Goal: Obtain resource: Obtain resource

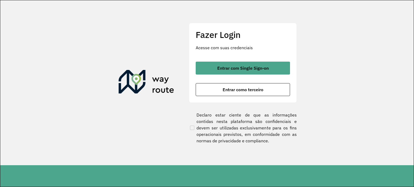
drag, startPoint x: 0, startPoint y: 92, endPoint x: 0, endPoint y: 78, distance: 14.0
click at [0, 92] on section "Fazer Login Acesse com suas credenciais Entrar com Single Sign-on Entrar como t…" at bounding box center [206, 82] width 413 height 165
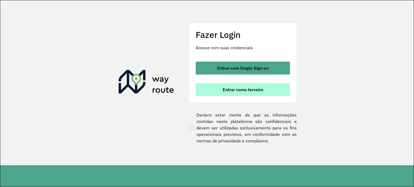
click at [254, 93] on button "Entrar como terceiro" at bounding box center [243, 89] width 94 height 13
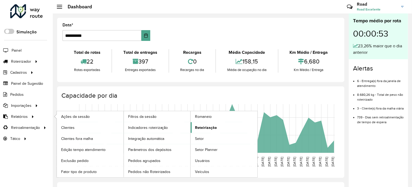
click at [211, 127] on span "Roteirização" at bounding box center [206, 128] width 22 height 6
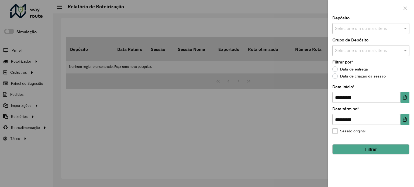
drag, startPoint x: 363, startPoint y: 40, endPoint x: 364, endPoint y: 28, distance: 11.7
click at [363, 39] on label "Grupo de Depósito" at bounding box center [350, 40] width 36 height 6
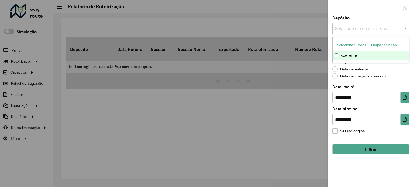
click at [365, 27] on input "text" at bounding box center [367, 29] width 69 height 6
click at [357, 52] on div "Excelente" at bounding box center [370, 55] width 76 height 9
click at [400, 72] on div "Data de entrega" at bounding box center [370, 70] width 77 height 6
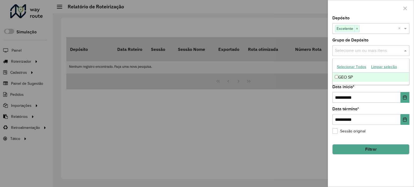
click at [364, 55] on div "Selecione um ou mais itens" at bounding box center [370, 50] width 77 height 11
click at [348, 79] on div "GEO SP" at bounding box center [370, 77] width 76 height 9
click at [390, 90] on div "**********" at bounding box center [370, 94] width 77 height 18
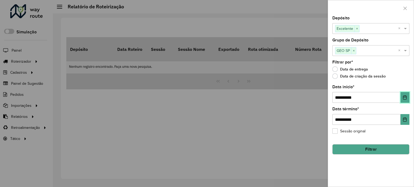
click at [405, 99] on button "Choose Date" at bounding box center [404, 97] width 9 height 11
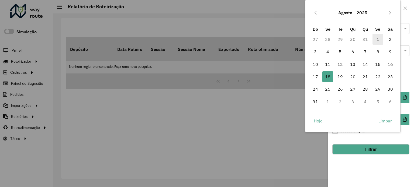
click at [378, 40] on span "1" at bounding box center [377, 39] width 11 height 11
type input "**********"
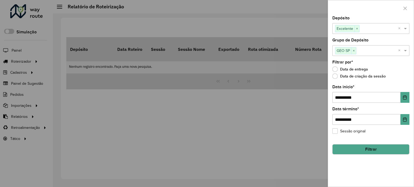
click at [357, 144] on button "Filtrar" at bounding box center [370, 149] width 77 height 10
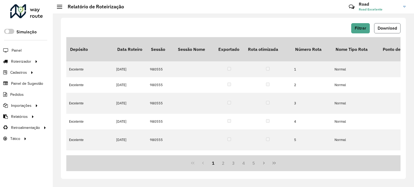
click at [390, 28] on span "Download" at bounding box center [386, 28] width 19 height 5
